Goal: Find specific page/section: Find specific page/section

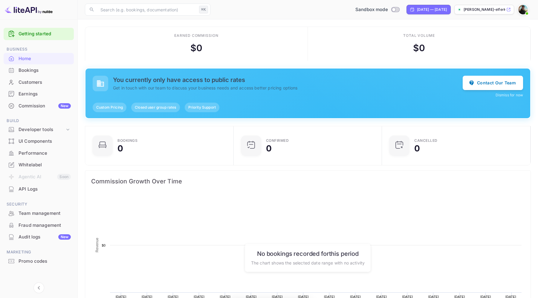
scroll to position [97, 145]
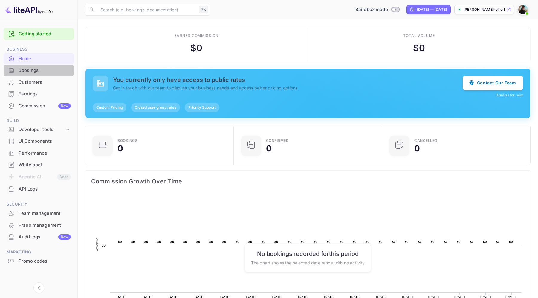
click at [36, 72] on div "Bookings" at bounding box center [45, 70] width 52 height 7
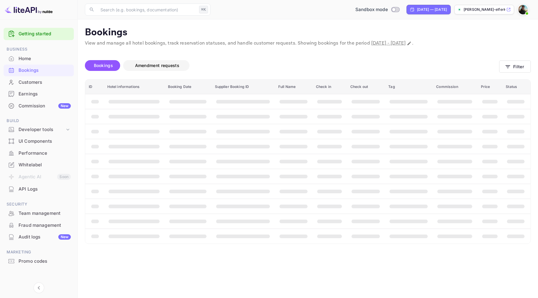
click at [166, 65] on span "Amendment requests" at bounding box center [157, 65] width 44 height 5
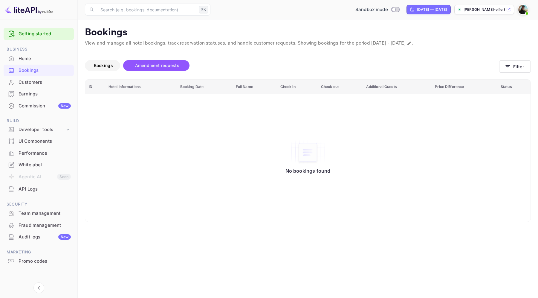
click at [94, 64] on span "Bookings" at bounding box center [103, 65] width 19 height 5
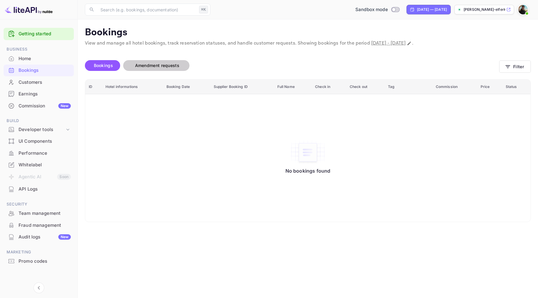
click at [142, 63] on span "Amendment requests" at bounding box center [157, 65] width 44 height 5
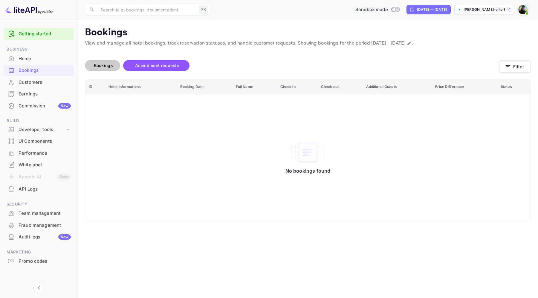
click at [100, 62] on span "Bookings" at bounding box center [103, 65] width 25 height 7
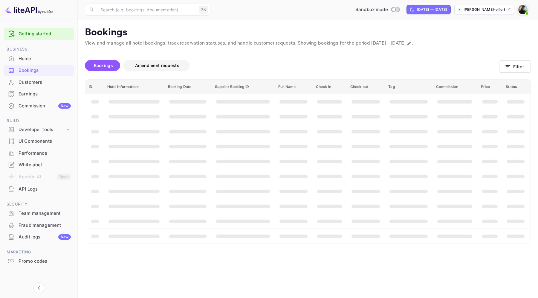
click at [140, 61] on button "Amendment requests" at bounding box center [156, 65] width 66 height 11
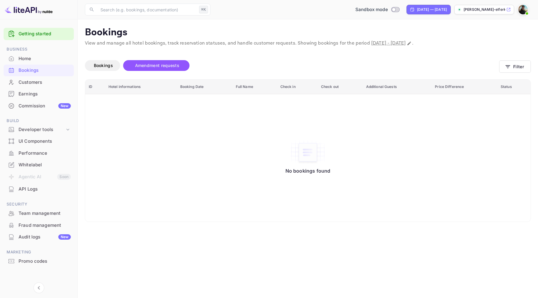
click at [417, 8] on div "[DATE] — [DATE]" at bounding box center [432, 9] width 30 height 5
select select "8"
select select "2025"
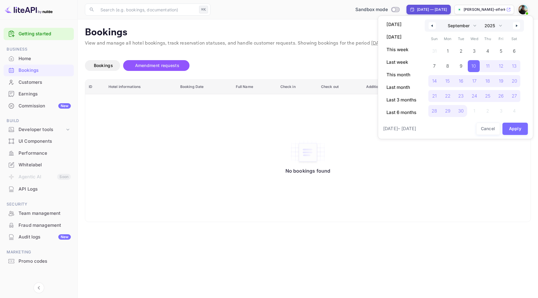
click at [472, 8] on div at bounding box center [269, 149] width 538 height 298
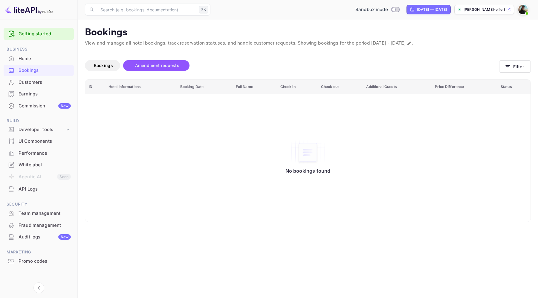
click at [476, 9] on p "[PERSON_NAME]-elferkh-k8rs.nui..." at bounding box center [485, 9] width 42 height 5
